Goal: Check status: Check status

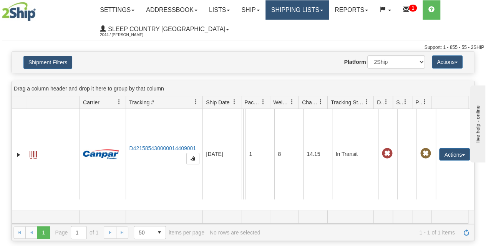
click at [309, 14] on link "Shipping lists" at bounding box center [296, 9] width 63 height 19
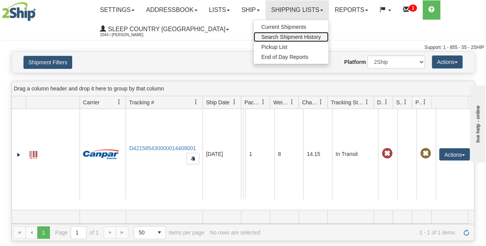
click at [300, 37] on span "Search Shipment History" at bounding box center [291, 37] width 60 height 6
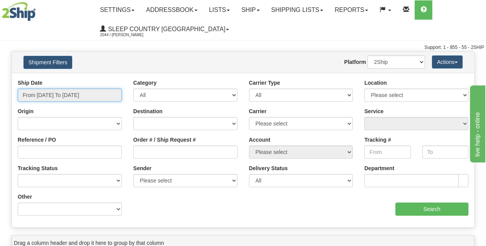
click at [84, 98] on input "From 10/13/2025 To 10/14/2025" at bounding box center [70, 94] width 104 height 13
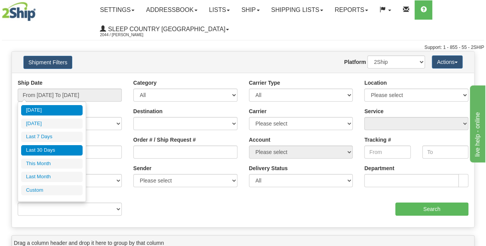
click at [58, 151] on li "Last 30 Days" at bounding box center [51, 150] width 61 height 10
type input "From 09/15/2025 To 10/14/2025"
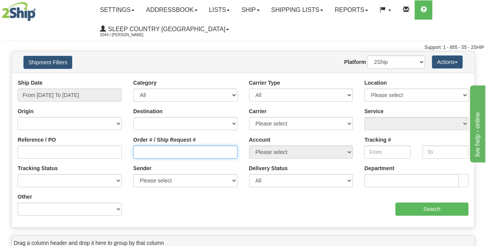
click at [171, 155] on input "Order # / Ship Request #" at bounding box center [185, 151] width 104 height 13
paste input "9000I160812"
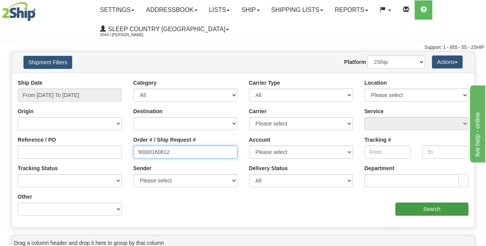
type input "9000I160812"
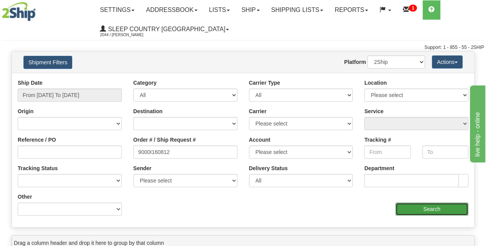
click at [417, 209] on input "Search" at bounding box center [431, 208] width 73 height 13
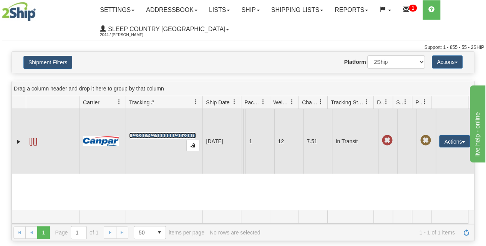
click at [155, 138] on link "D433029420000004053001" at bounding box center [162, 135] width 67 height 6
